Goal: Task Accomplishment & Management: Use online tool/utility

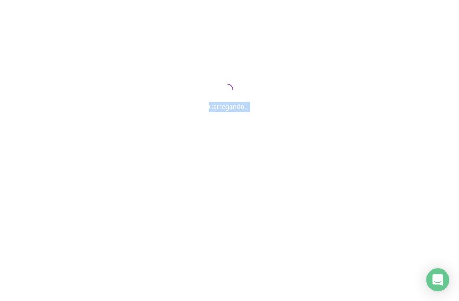
drag, startPoint x: 212, startPoint y: 109, endPoint x: 204, endPoint y: 107, distance: 7.8
click at [204, 107] on div "Carregando..." at bounding box center [229, 104] width 459 height 16
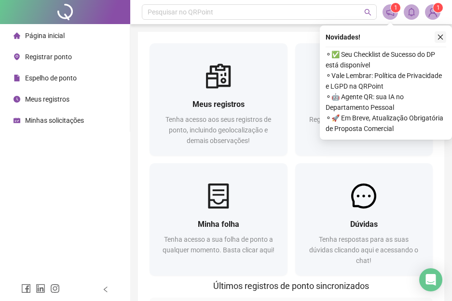
click at [444, 37] on button "button" at bounding box center [440, 37] width 12 height 12
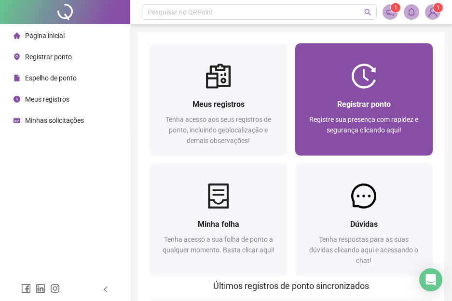
click at [402, 97] on div "Registrar ponto Registre sua presença com rapidez e segurança clicando aqui!" at bounding box center [364, 122] width 138 height 67
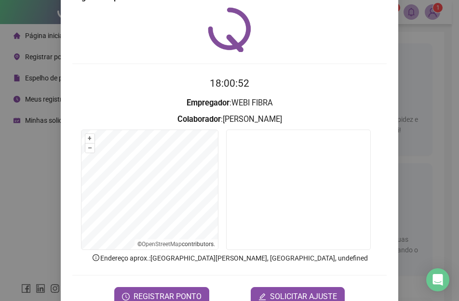
scroll to position [54, 0]
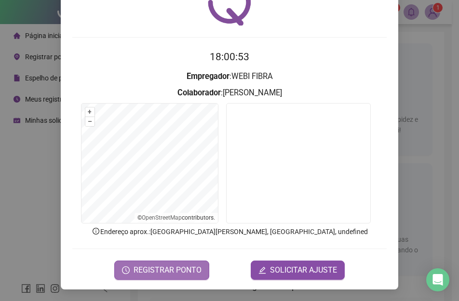
click at [175, 268] on span "REGISTRAR PONTO" at bounding box center [167, 271] width 68 height 12
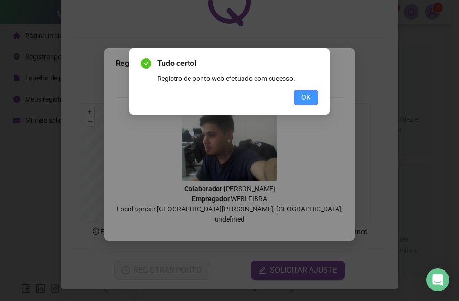
click at [305, 86] on div "Tudo certo! Registro de ponto web efetuado com sucesso. OK" at bounding box center [229, 81] width 177 height 47
click at [305, 99] on span "OK" at bounding box center [305, 97] width 9 height 11
